Goal: Find specific page/section: Find specific page/section

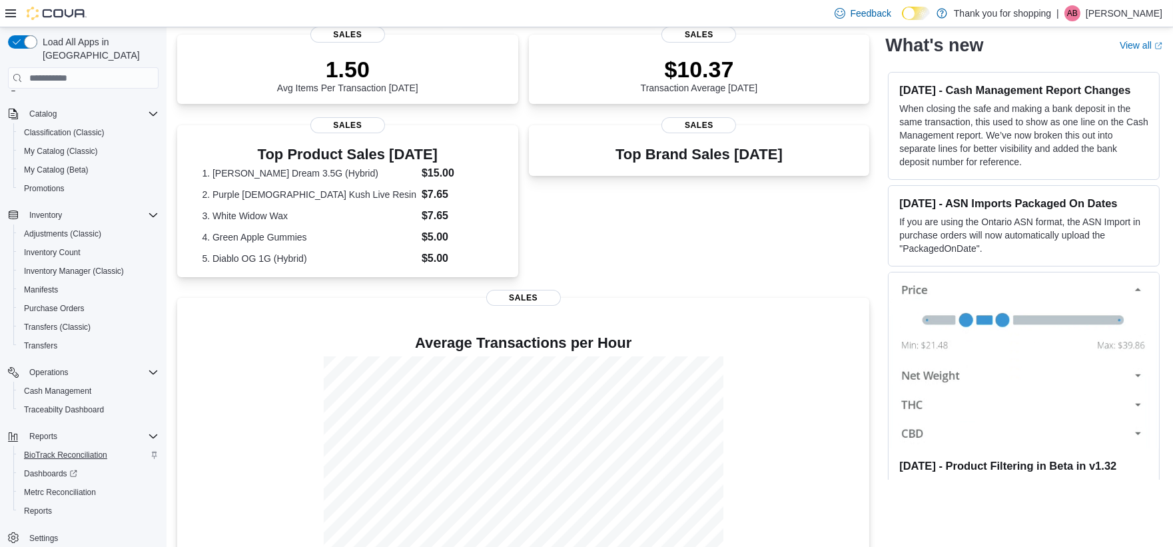
scroll to position [75, 0]
click at [45, 505] on span "Reports" at bounding box center [38, 510] width 28 height 11
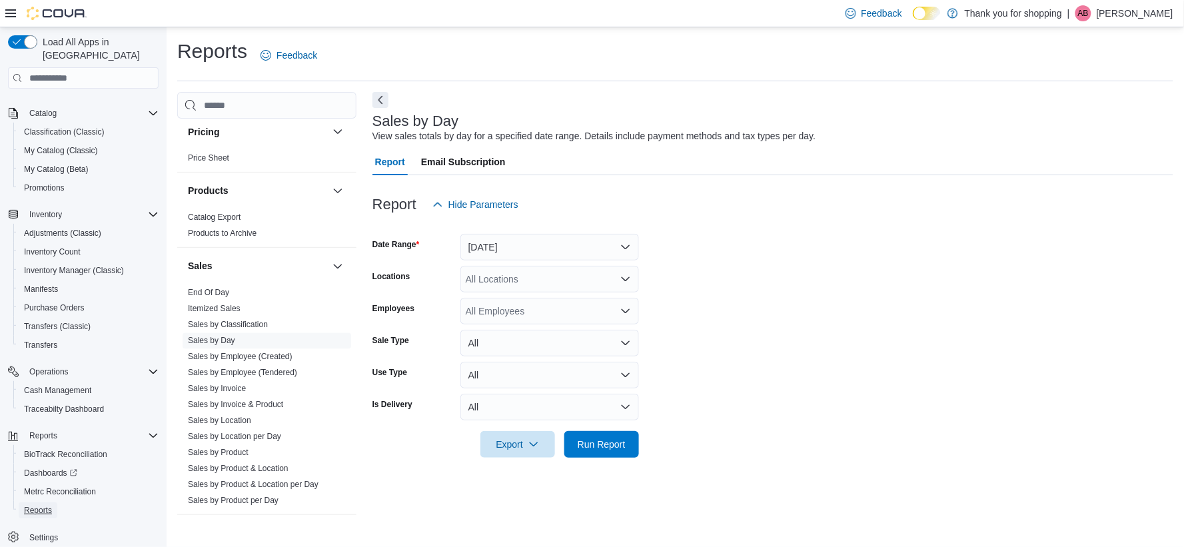
scroll to position [740, 0]
click at [218, 287] on link "End Of Day" at bounding box center [208, 288] width 41 height 9
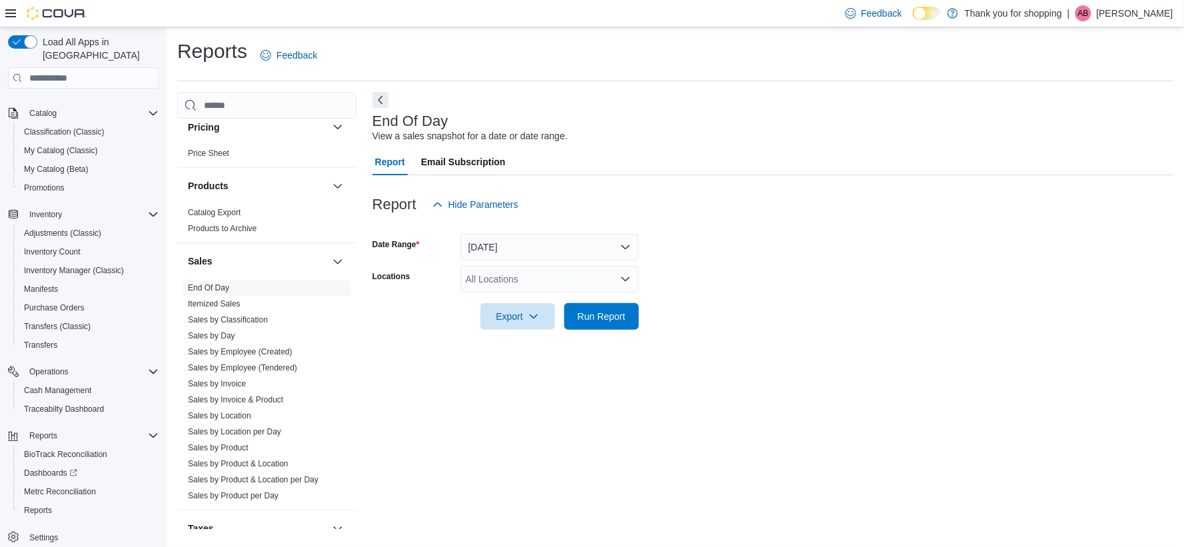
click at [544, 273] on div "All Locations" at bounding box center [549, 279] width 179 height 27
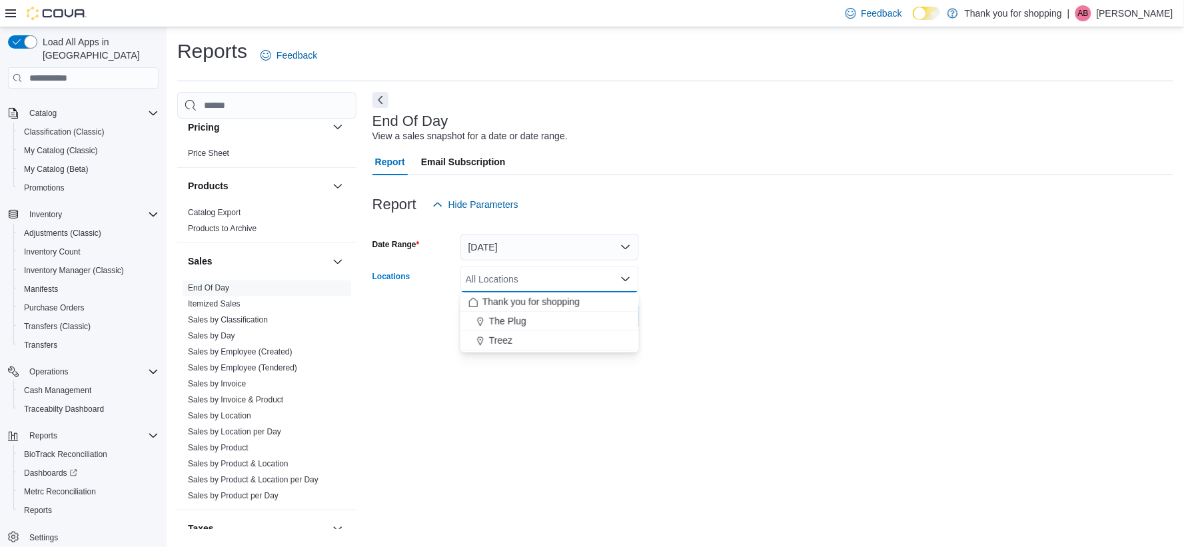
click at [545, 383] on div "End Of Day View a sales snapshot for a date or date range. Report Email Subscri…" at bounding box center [772, 310] width 801 height 437
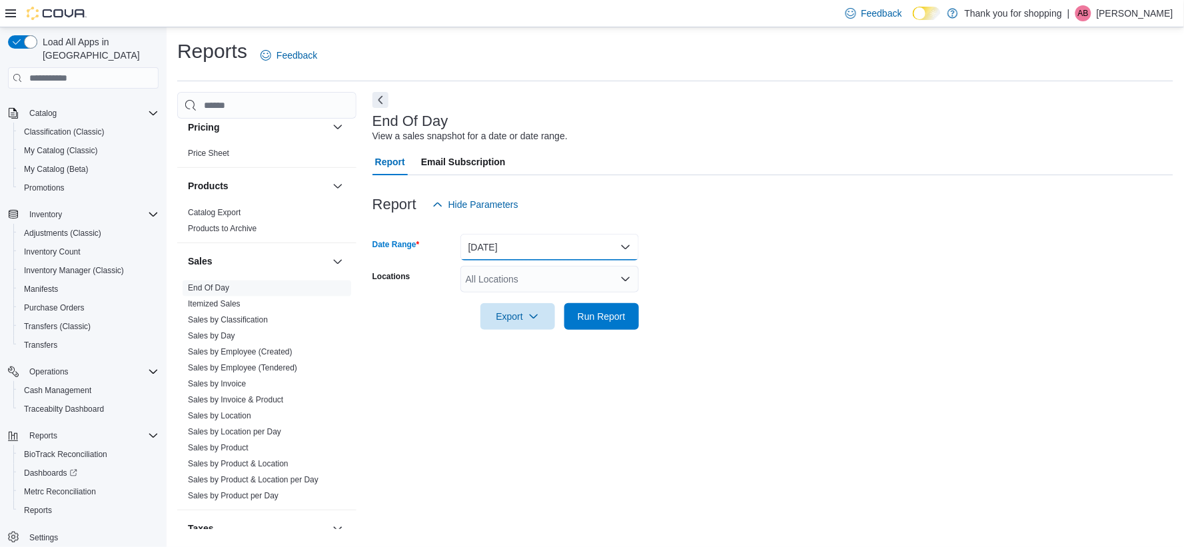
click at [603, 246] on button "[DATE]" at bounding box center [549, 247] width 179 height 27
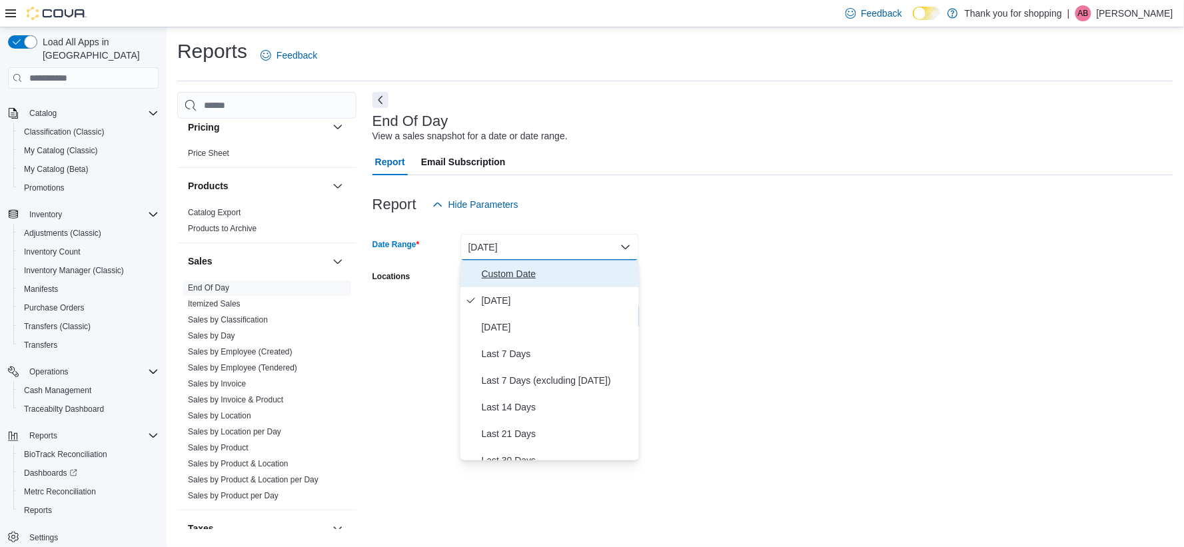
click at [514, 272] on span "Custom Date" at bounding box center [558, 274] width 152 height 16
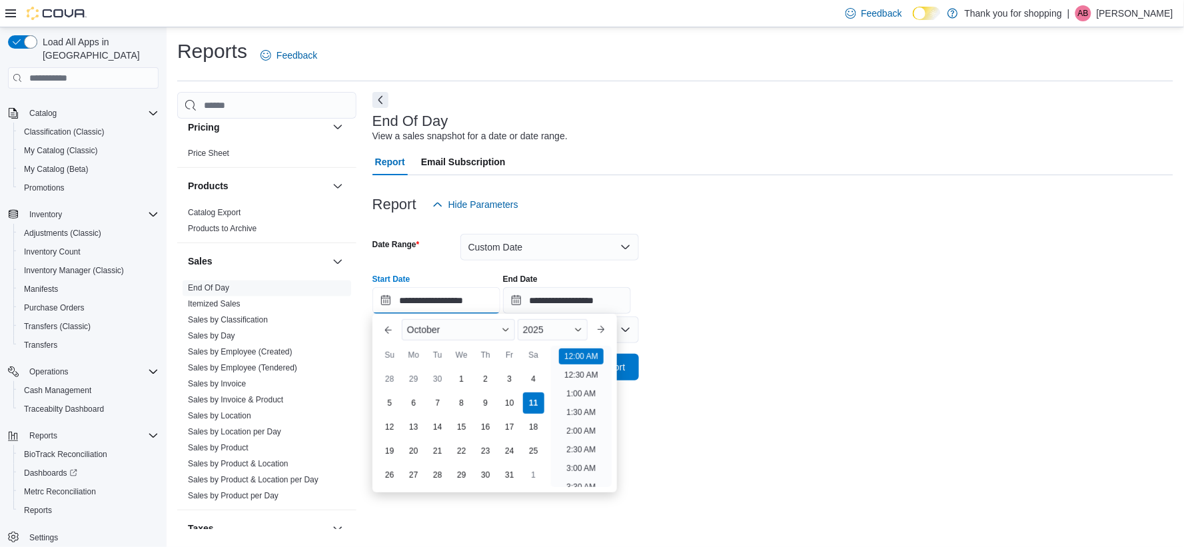
click at [492, 303] on input "**********" at bounding box center [436, 300] width 128 height 27
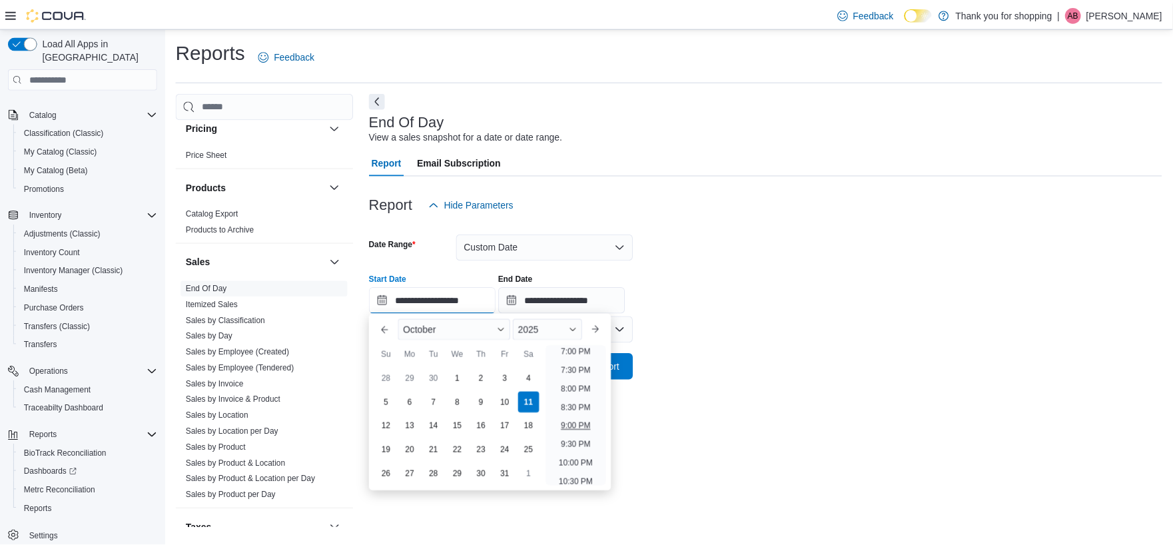
scroll to position [682, 0]
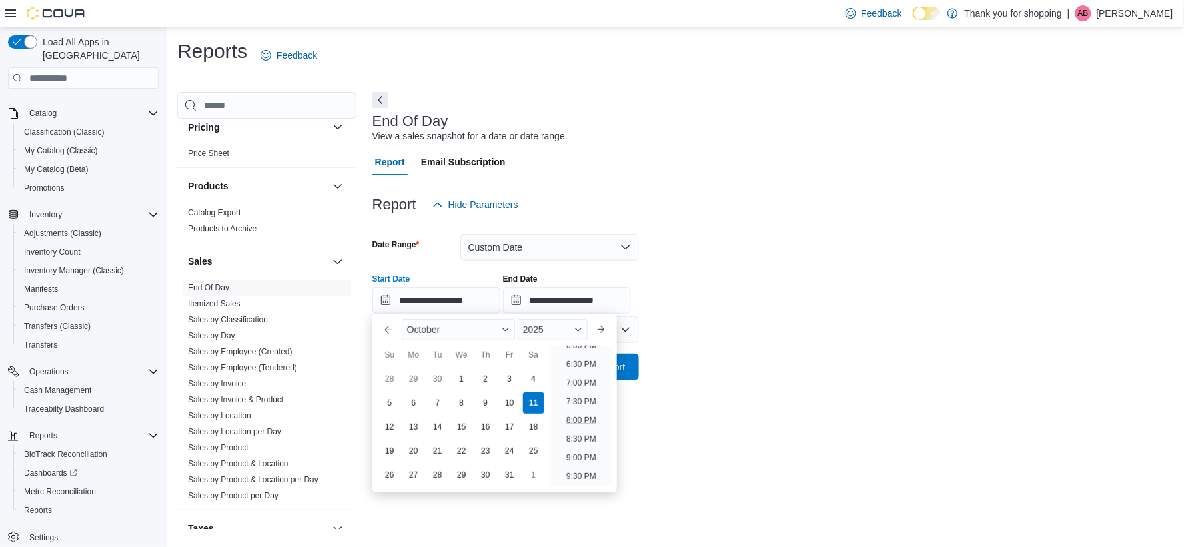
click at [586, 418] on li "8:00 PM" at bounding box center [581, 420] width 41 height 16
type input "**********"
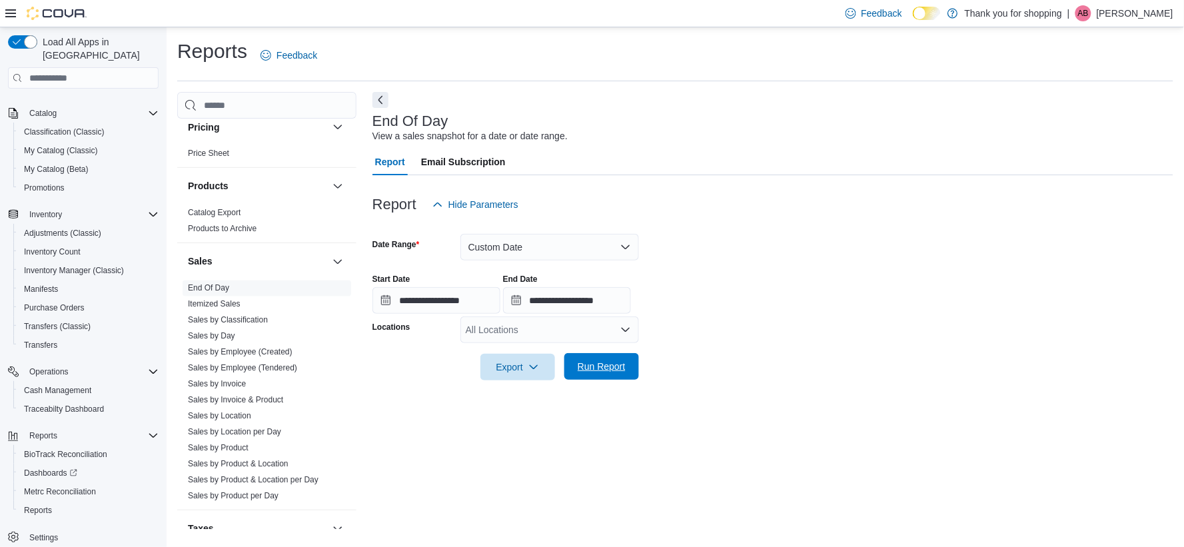
click at [608, 368] on span "Run Report" at bounding box center [602, 366] width 48 height 13
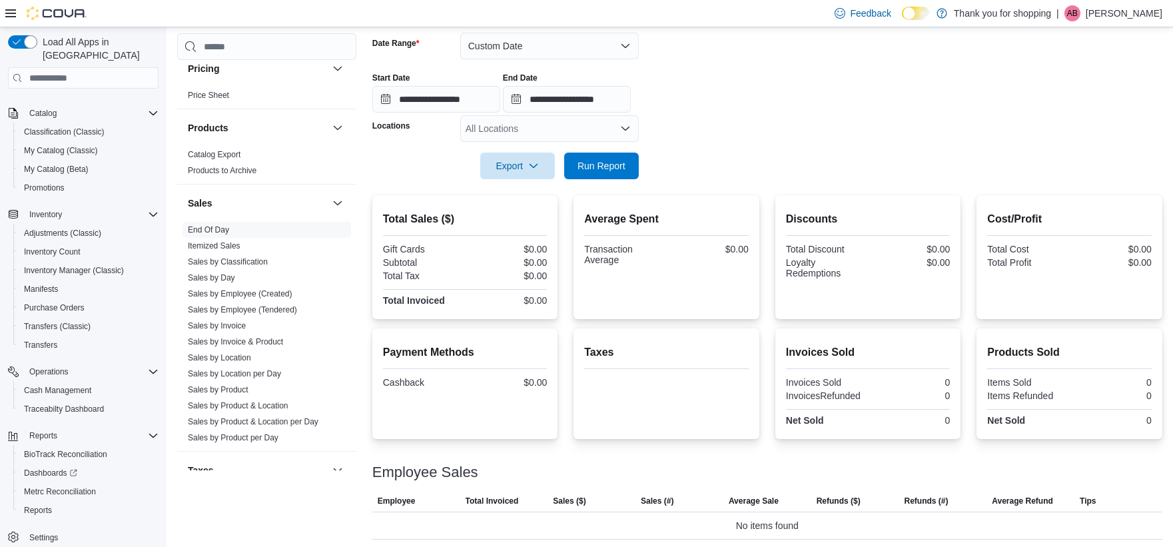
scroll to position [130, 0]
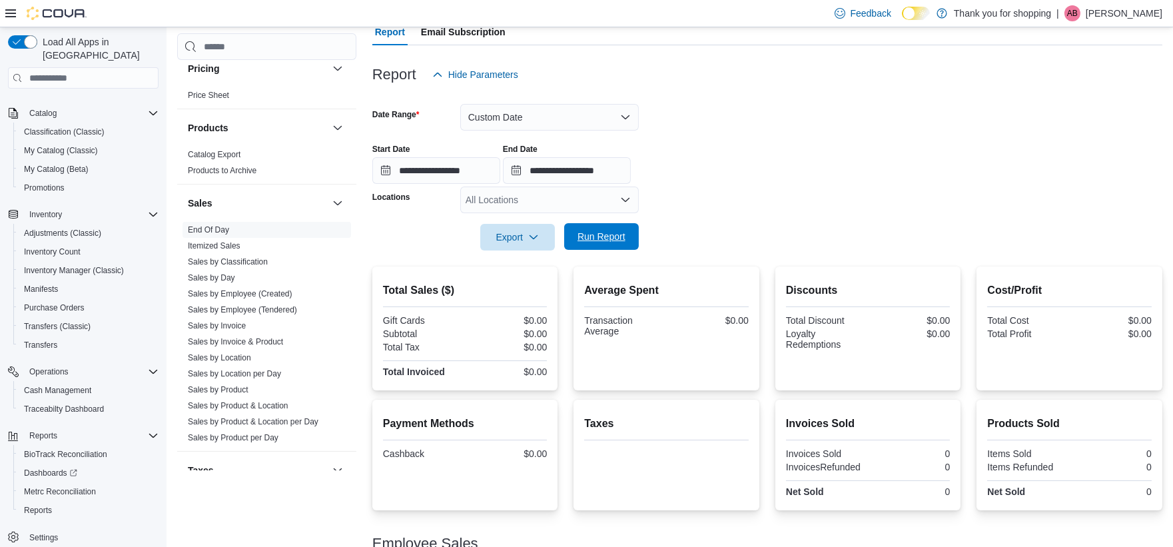
click at [618, 237] on span "Run Report" at bounding box center [602, 236] width 48 height 13
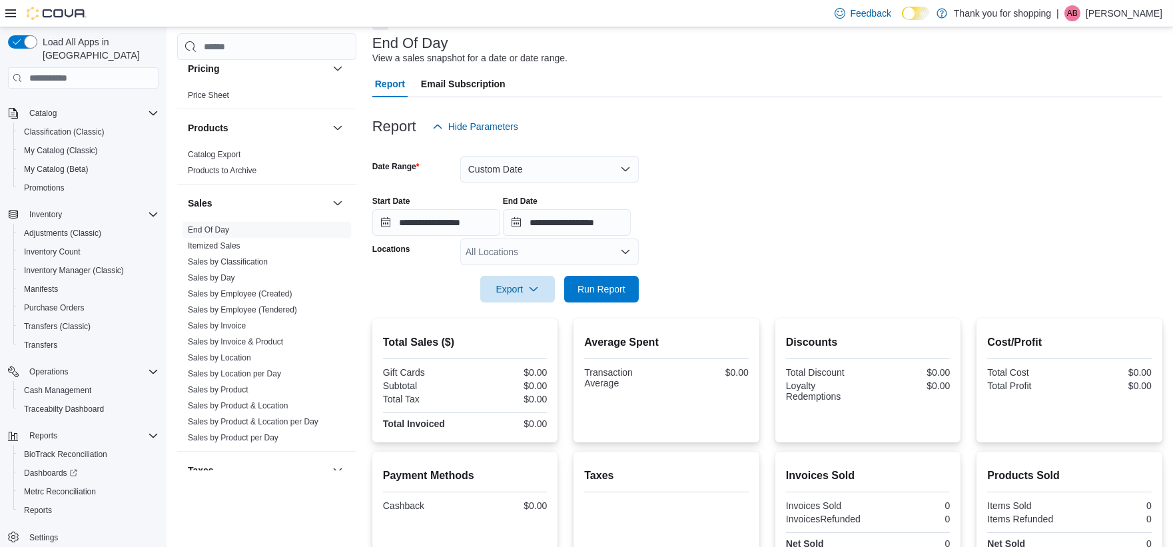
scroll to position [56, 0]
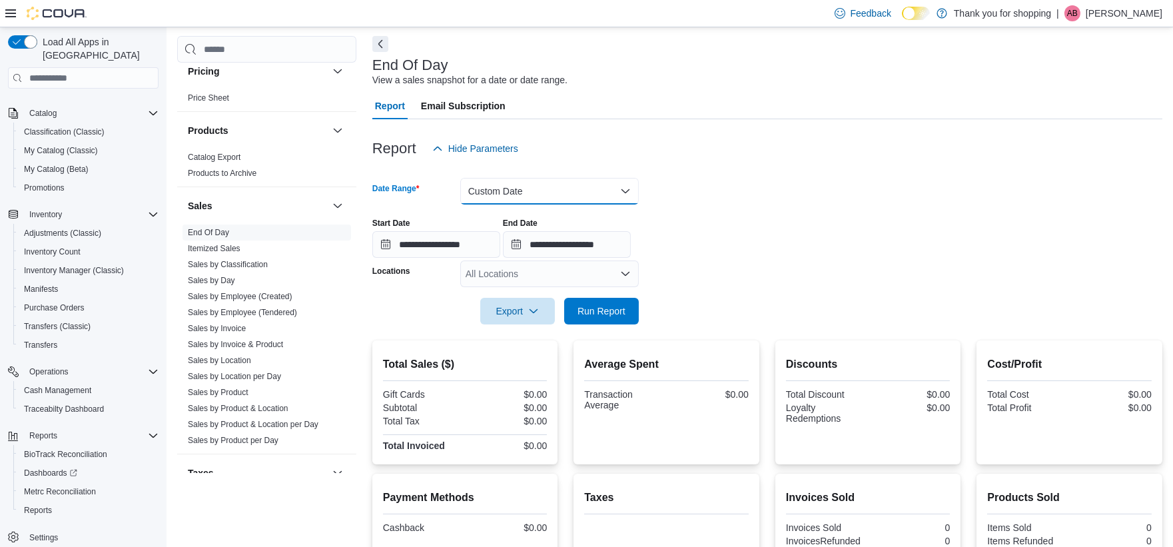
click at [561, 179] on button "Custom Date" at bounding box center [549, 191] width 179 height 27
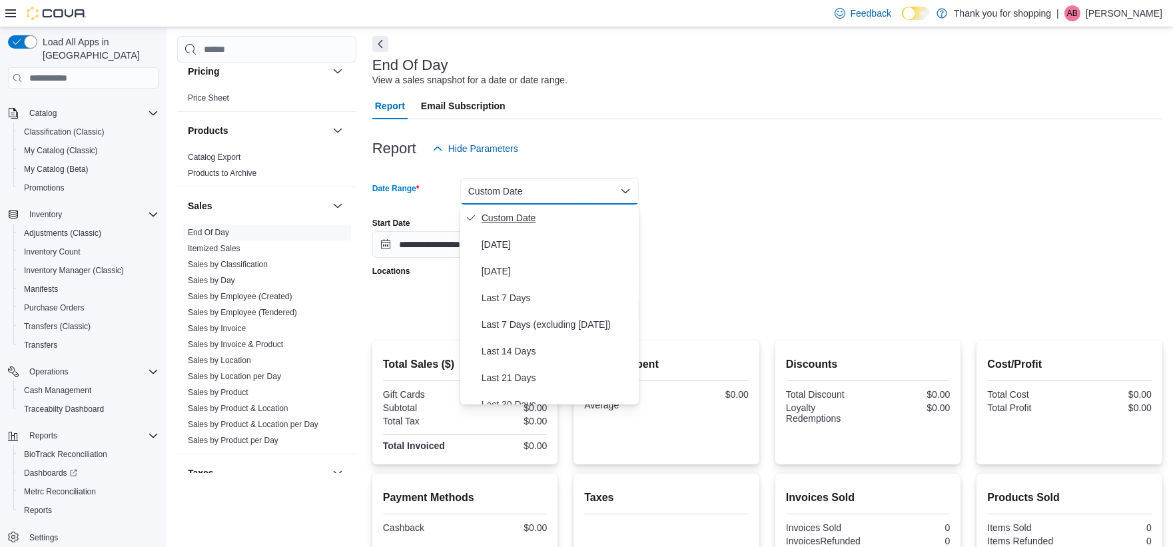
click at [524, 208] on button "Custom Date" at bounding box center [549, 217] width 179 height 27
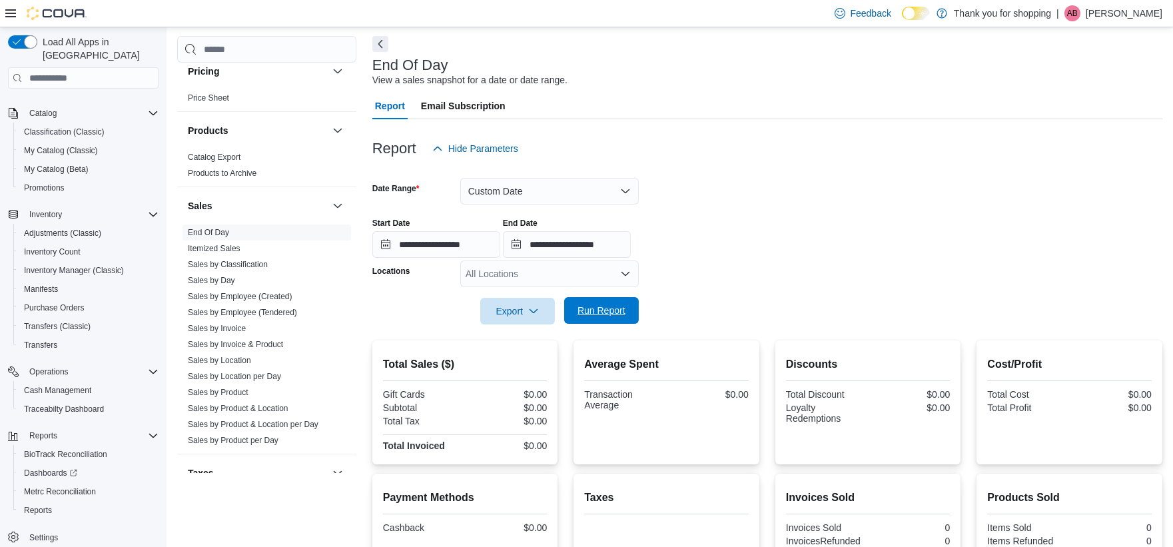
click at [585, 316] on span "Run Report" at bounding box center [602, 310] width 48 height 13
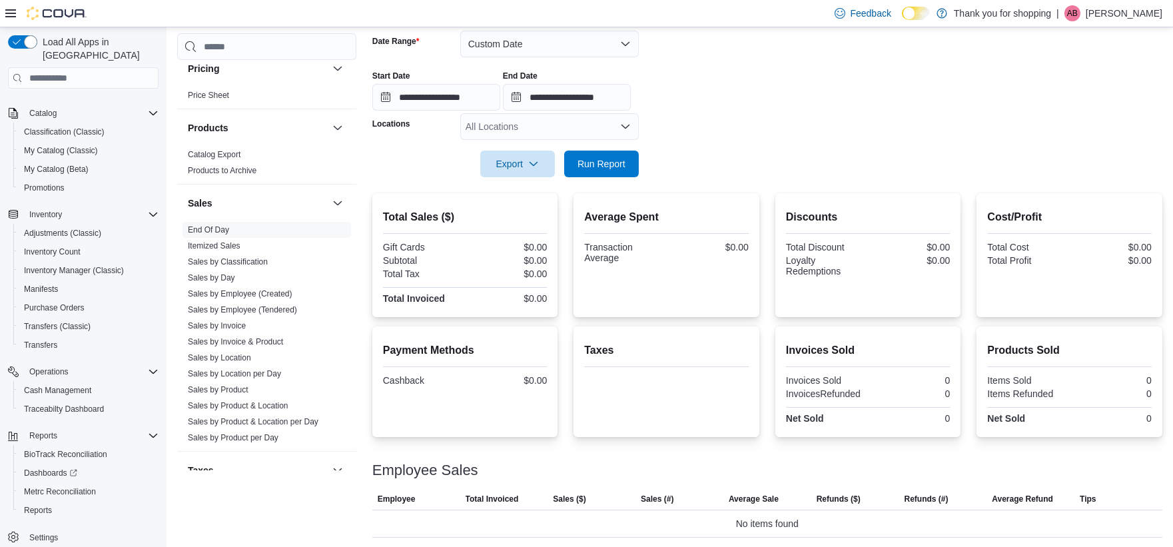
scroll to position [204, 0]
click at [214, 250] on link "Itemized Sales" at bounding box center [214, 245] width 53 height 9
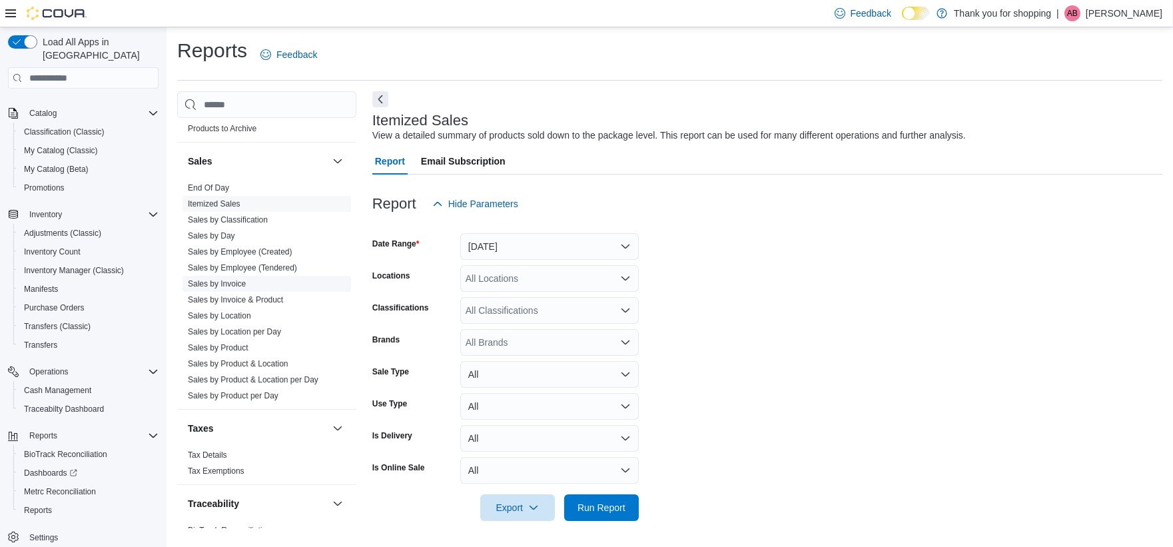
scroll to position [870, 0]
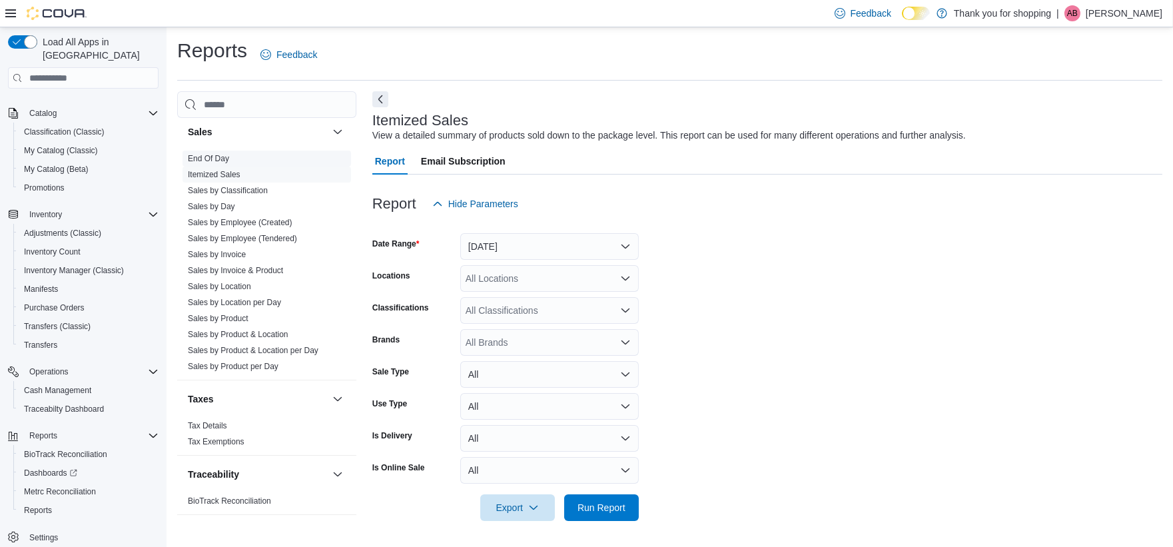
click at [226, 155] on link "End Of Day" at bounding box center [208, 158] width 41 height 9
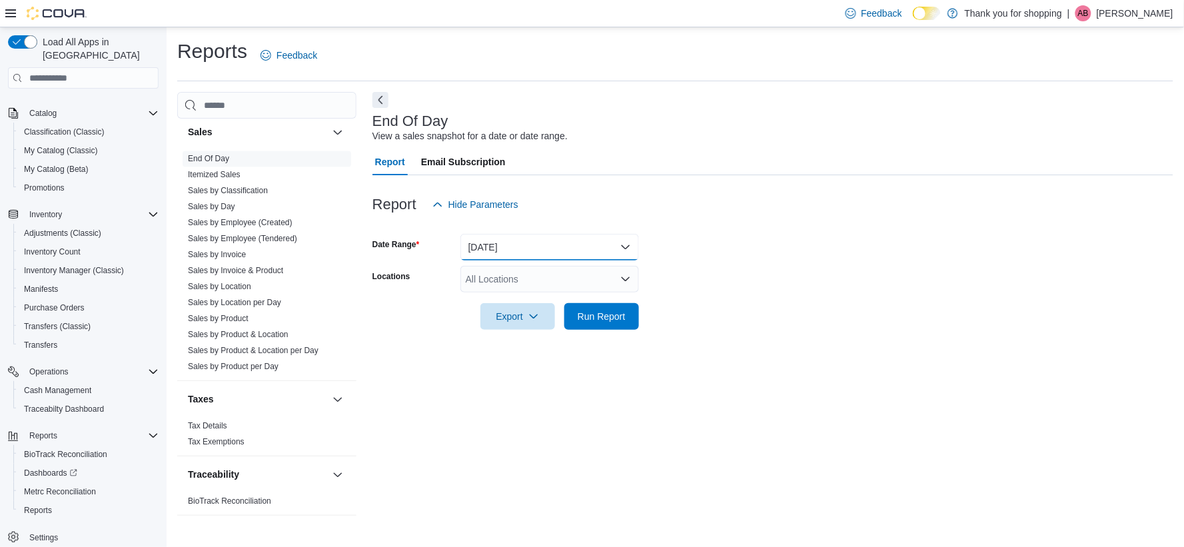
click at [504, 252] on button "[DATE]" at bounding box center [549, 247] width 179 height 27
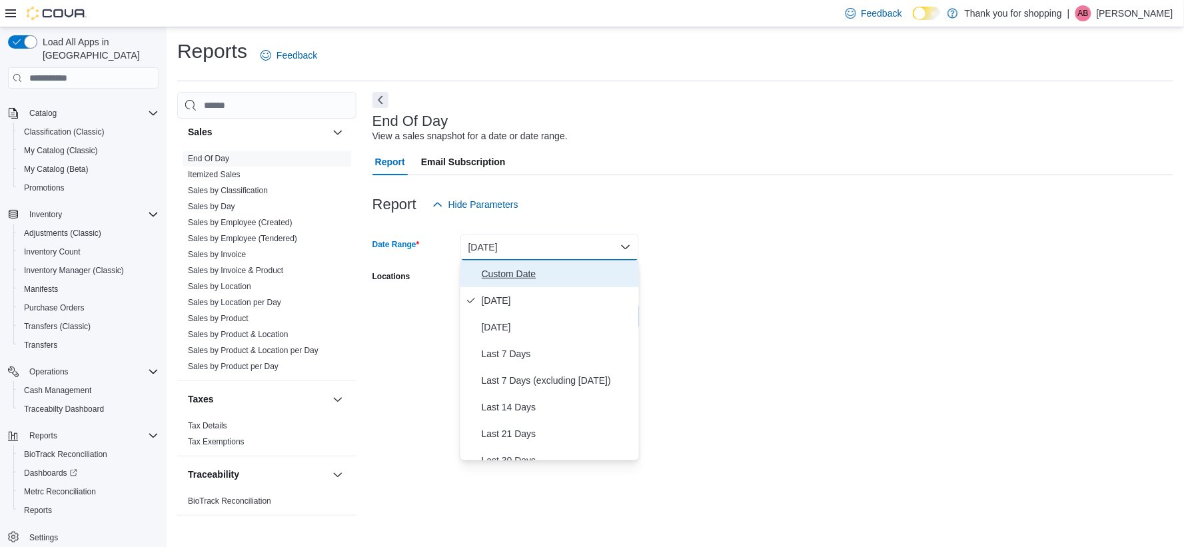
click at [508, 274] on span "Custom Date" at bounding box center [558, 274] width 152 height 16
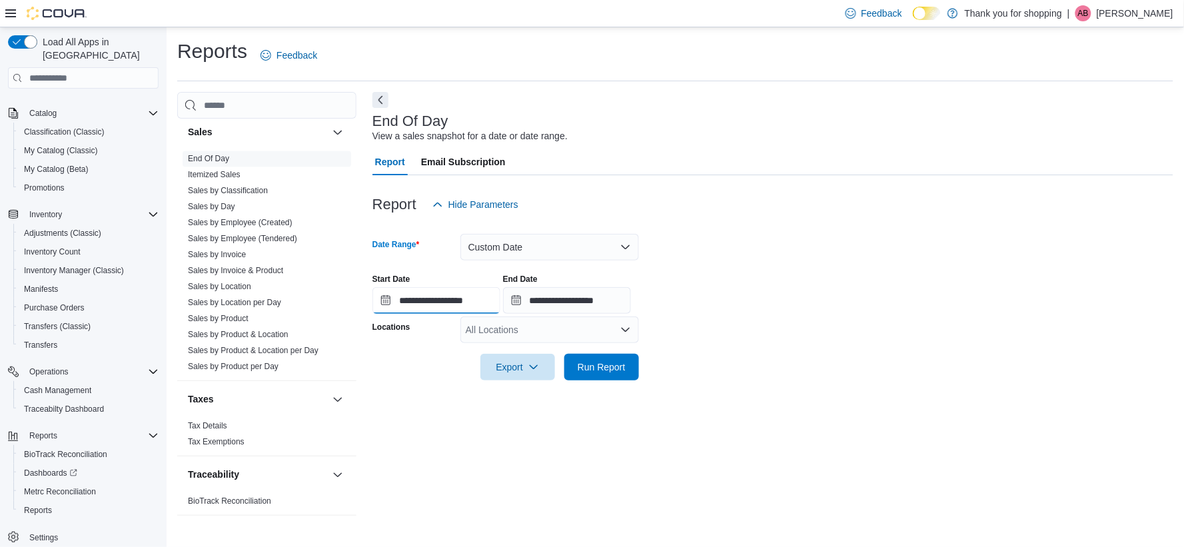
click at [497, 305] on input "**********" at bounding box center [436, 300] width 128 height 27
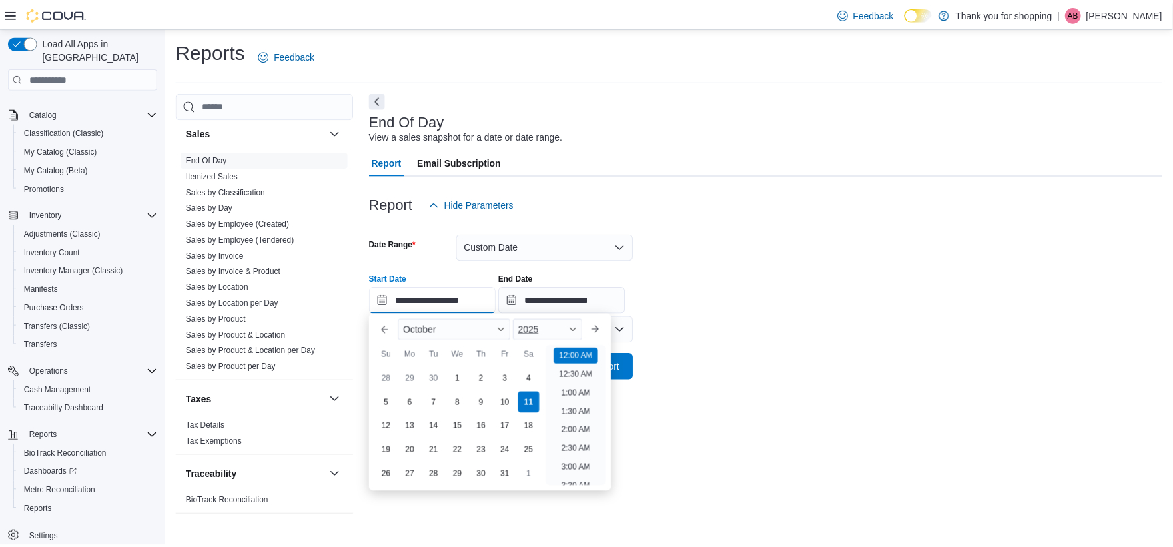
scroll to position [41, 0]
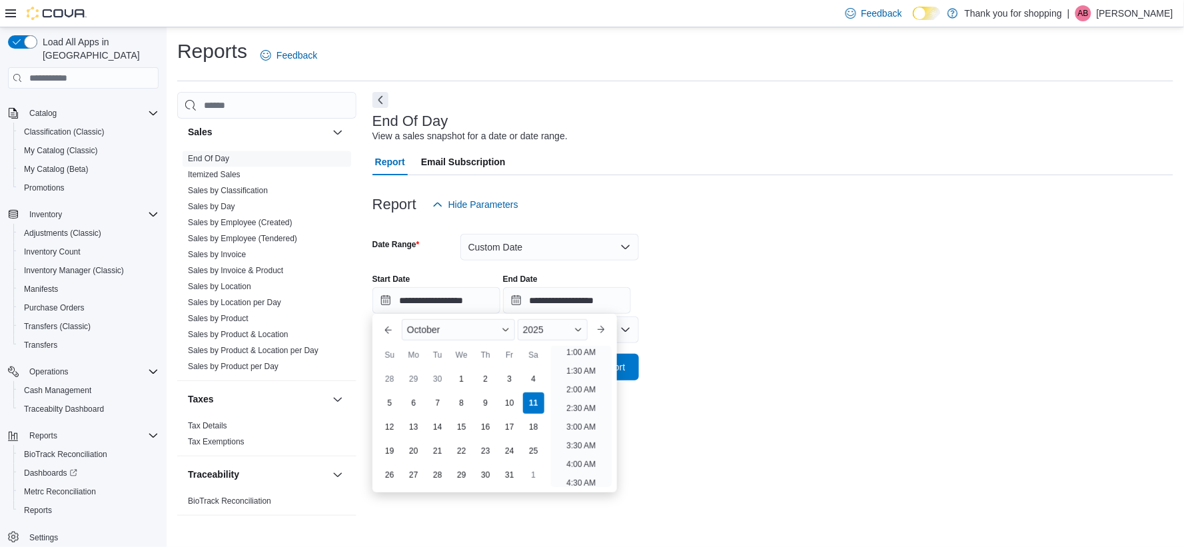
click at [769, 256] on form "**********" at bounding box center [772, 299] width 801 height 163
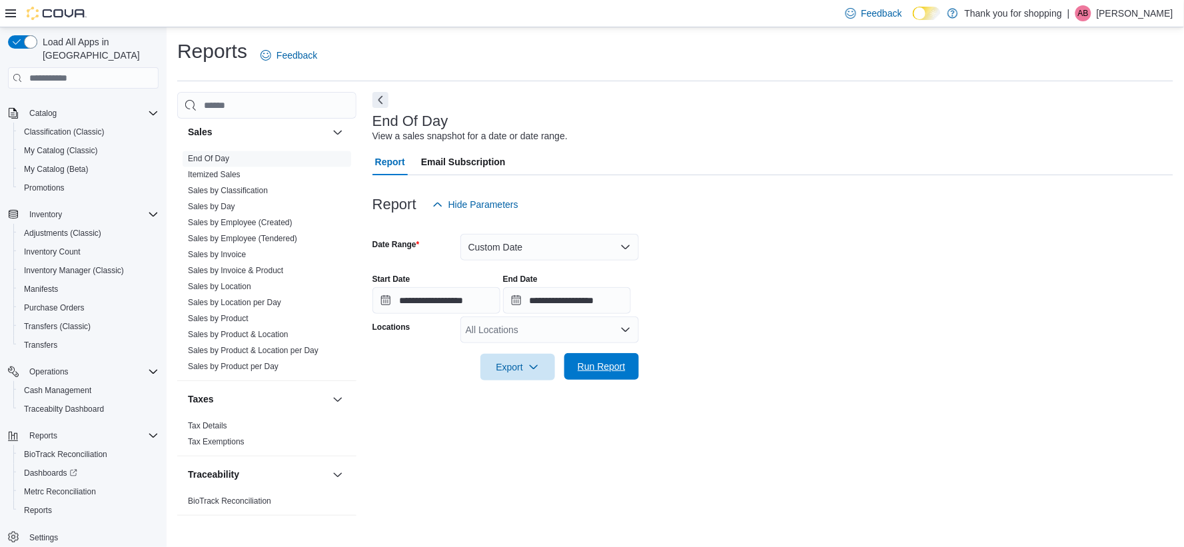
click at [591, 368] on span "Run Report" at bounding box center [602, 366] width 48 height 13
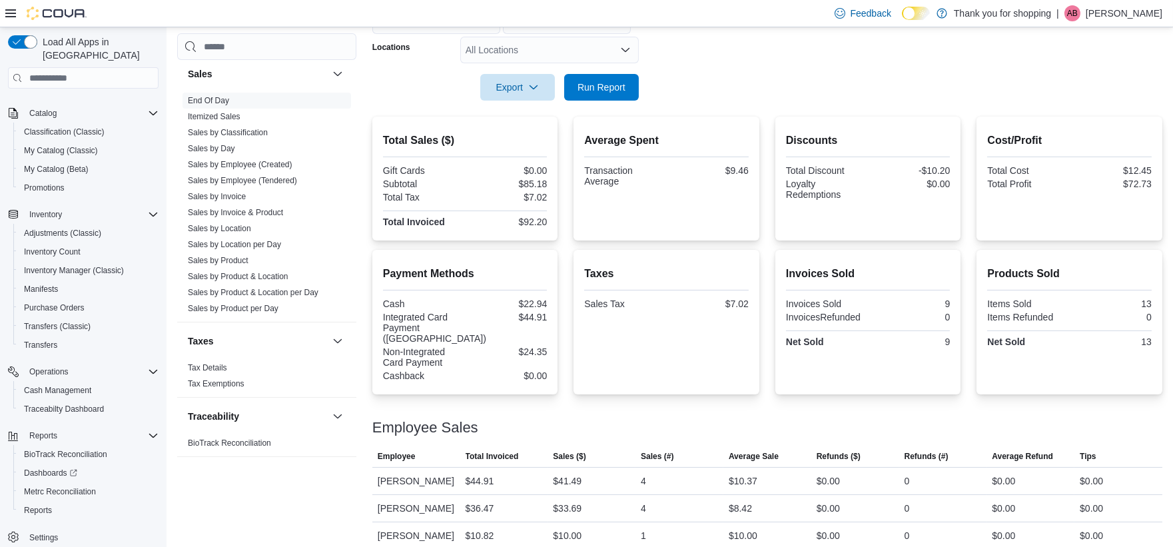
scroll to position [282, 0]
click at [601, 80] on span "Run Report" at bounding box center [602, 84] width 48 height 13
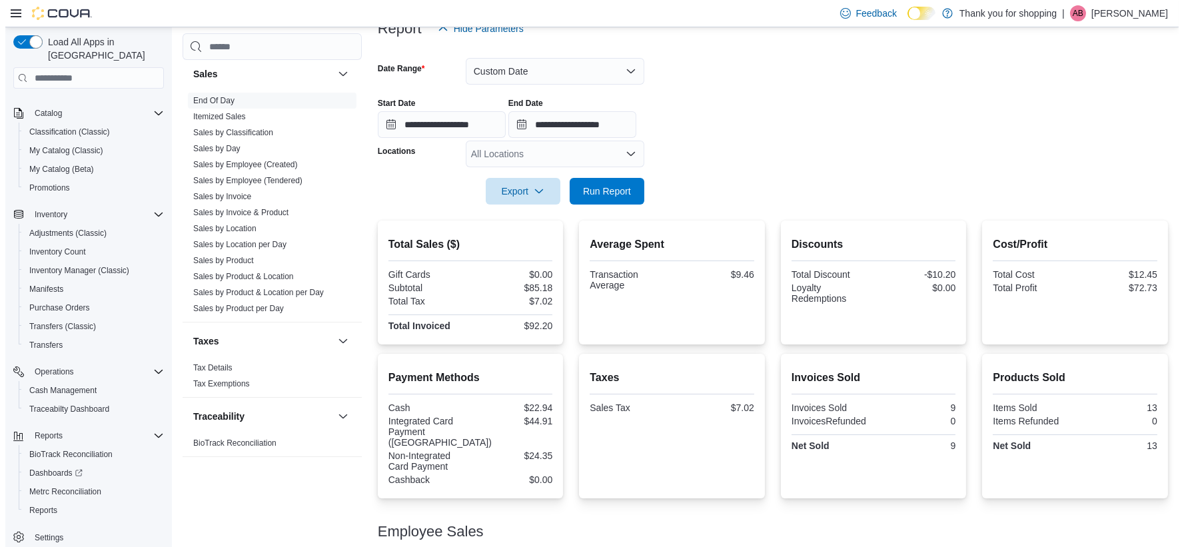
scroll to position [0, 0]
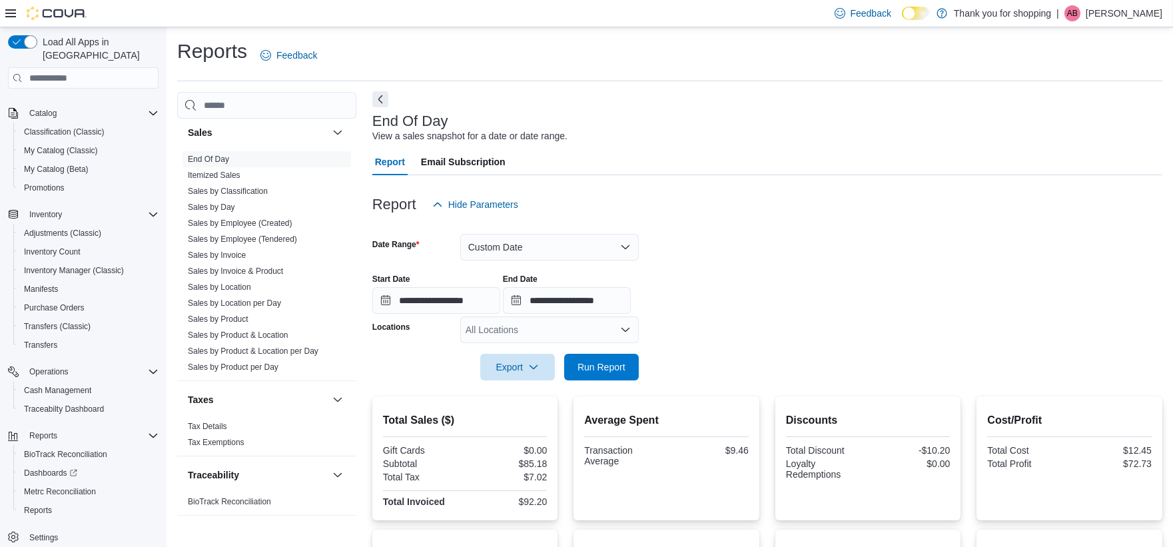
click at [377, 92] on div "**********" at bounding box center [767, 460] width 790 height 737
click at [65, 246] on span "Inventory Count" at bounding box center [52, 251] width 57 height 11
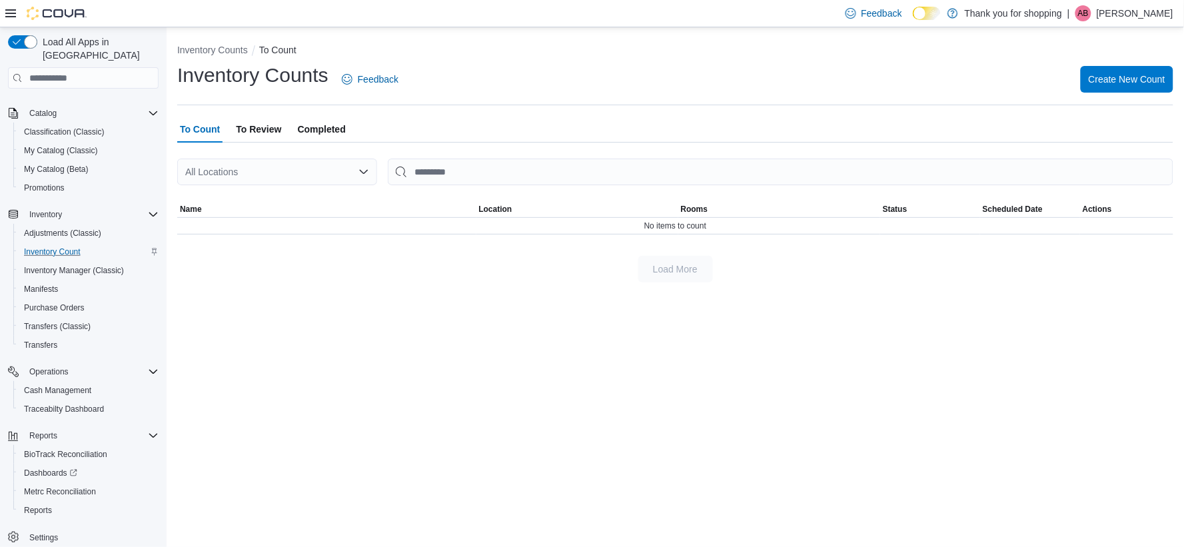
click at [323, 167] on div "All Locations" at bounding box center [277, 172] width 200 height 27
click at [274, 228] on div "Treez" at bounding box center [285, 232] width 168 height 13
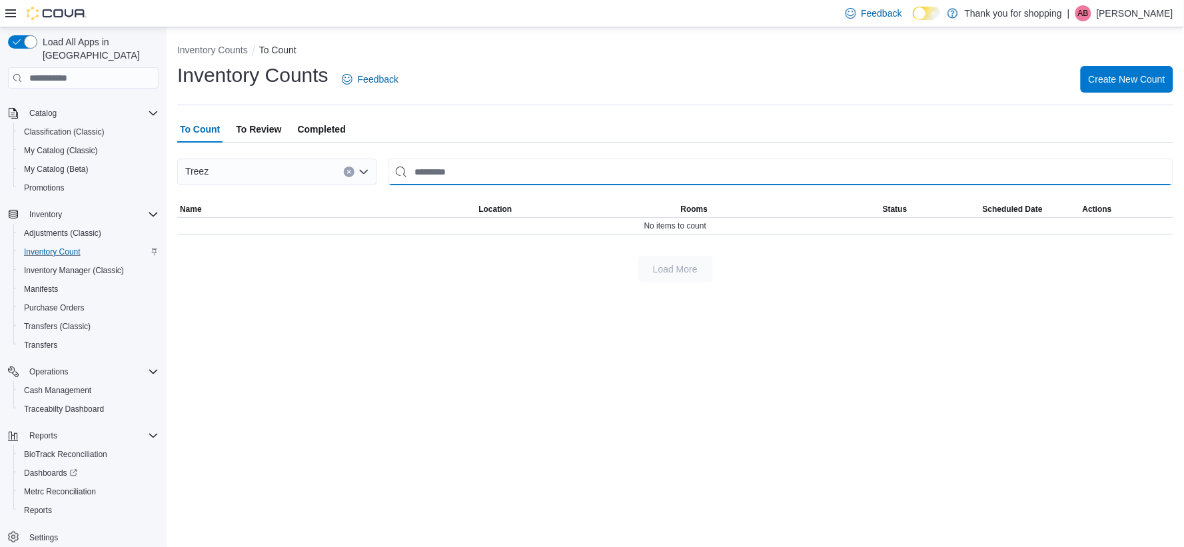
click at [438, 167] on input "This is a search bar. After typing your query, hit enter to filter the results …" at bounding box center [780, 172] width 785 height 27
click at [288, 129] on div "To Count To Review Completed" at bounding box center [675, 129] width 996 height 27
click at [318, 124] on span "Completed" at bounding box center [322, 129] width 48 height 27
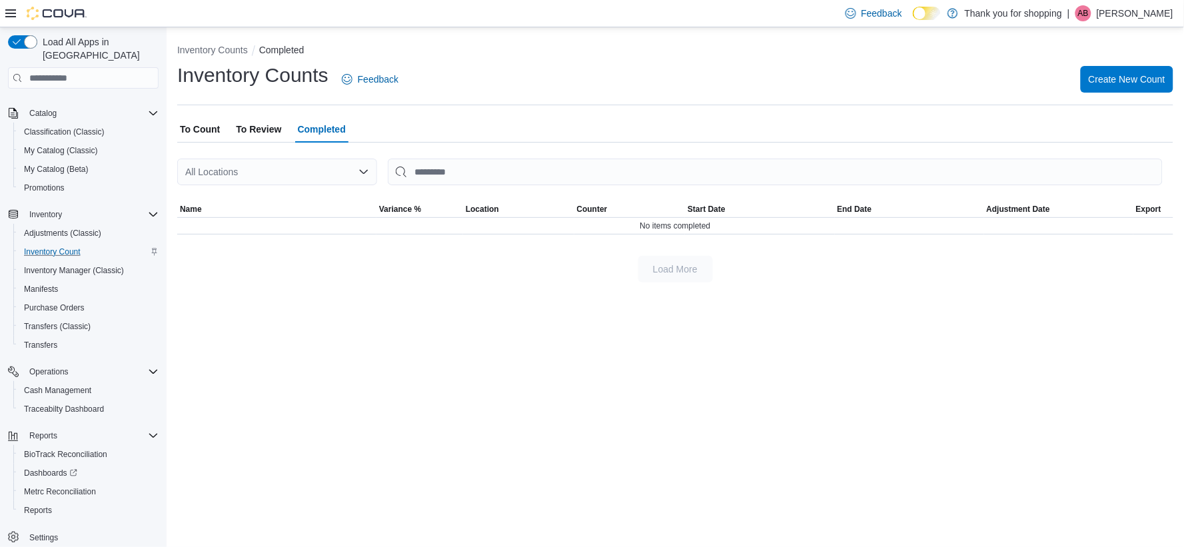
click at [281, 140] on span "To Review" at bounding box center [258, 129] width 45 height 27
drag, startPoint x: 336, startPoint y: 121, endPoint x: 324, endPoint y: 157, distance: 37.7
click at [335, 122] on span "Completed" at bounding box center [322, 129] width 48 height 27
click at [327, 169] on div "All Locations" at bounding box center [277, 172] width 200 height 27
click at [314, 228] on div "Treez" at bounding box center [285, 232] width 168 height 13
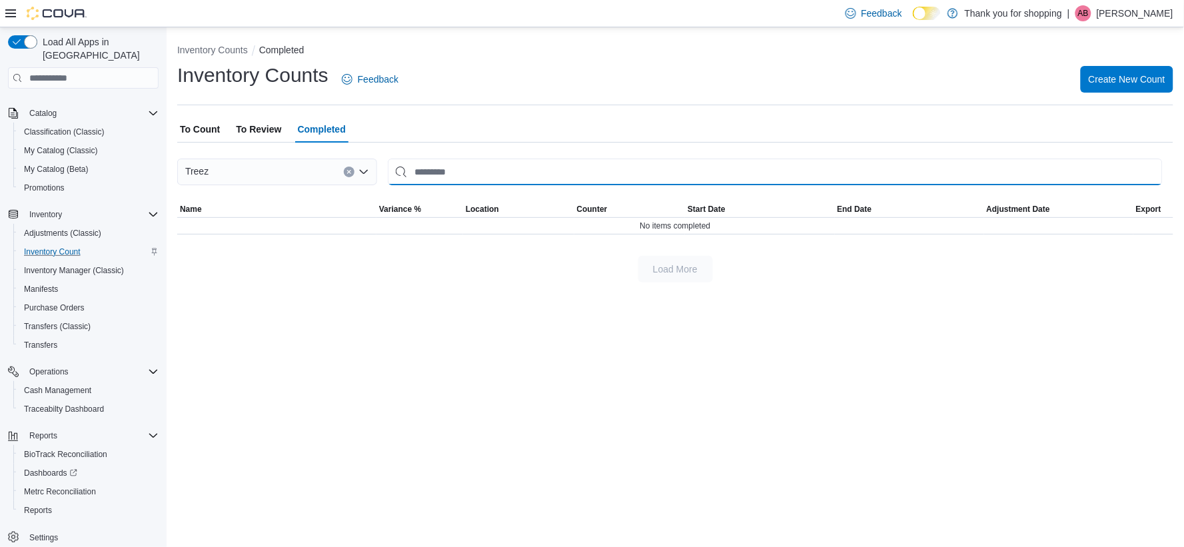
click at [463, 174] on input "This is a search bar. After typing your query, hit enter to filter the results …" at bounding box center [775, 172] width 775 height 27
click at [204, 125] on span "To Count" at bounding box center [200, 129] width 40 height 27
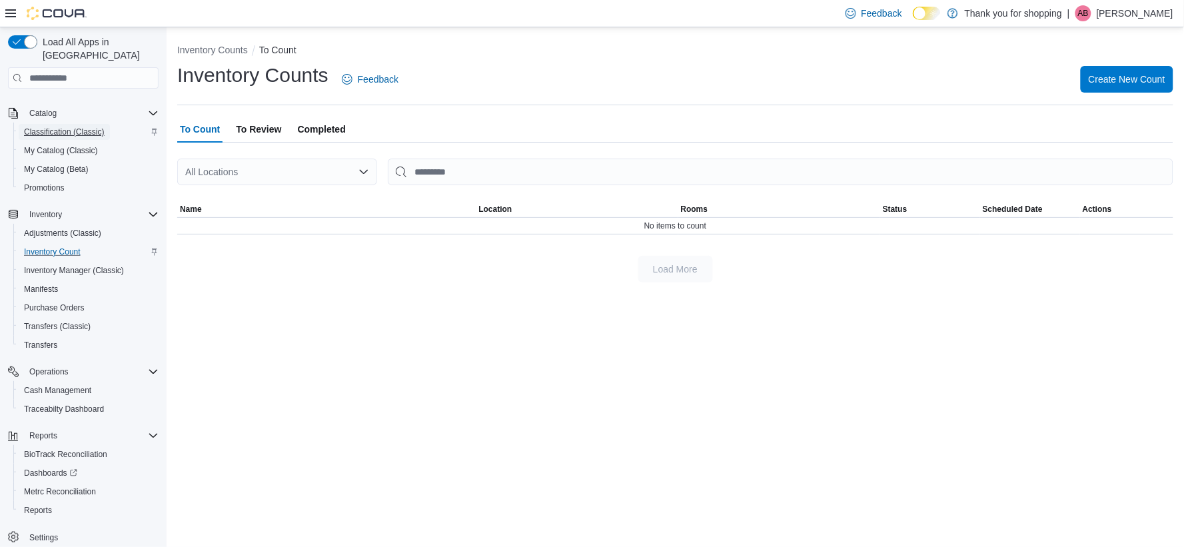
click at [45, 124] on span "Classification (Classic)" at bounding box center [64, 132] width 81 height 16
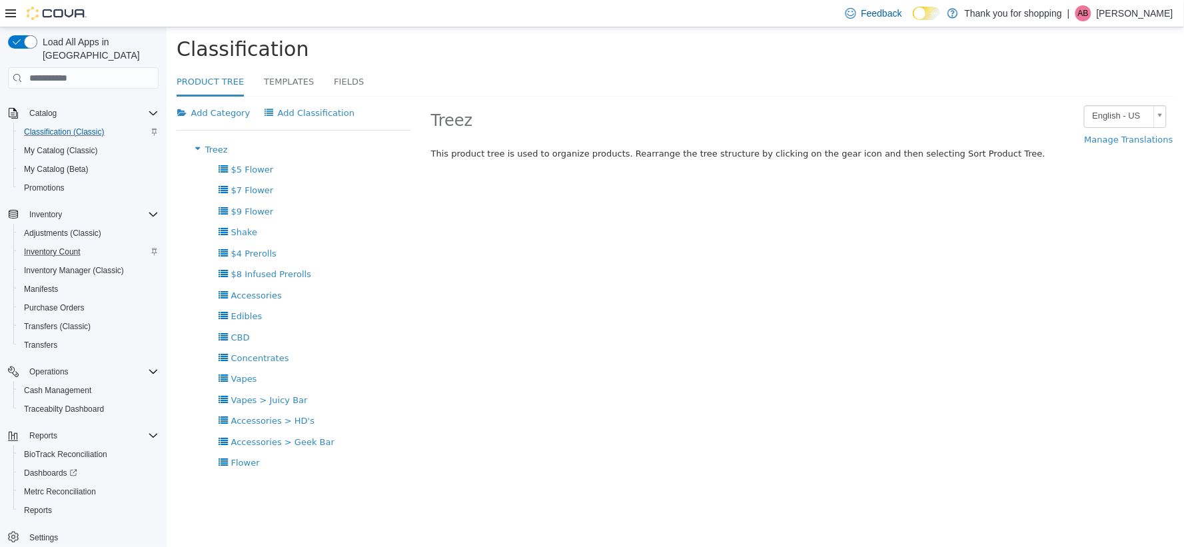
click at [3, 484] on div "Load All Apps in New Hub Home Users Customers Catalog Classification (Classic) …" at bounding box center [83, 289] width 167 height 525
click at [0, 522] on div "Load All Apps in New Hub Home Users Customers Catalog Classification (Classic) …" at bounding box center [83, 289] width 167 height 525
